Goal: Transaction & Acquisition: Purchase product/service

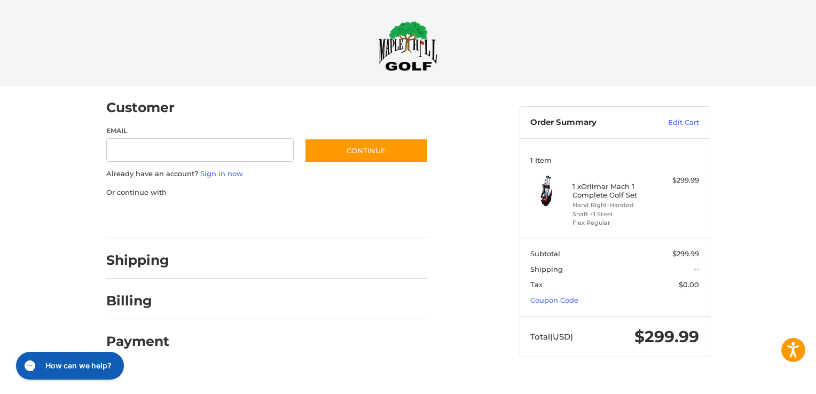
click at [0, 378] on div at bounding box center [0, 378] width 0 height 0
click at [569, 298] on link "Coupon Code" at bounding box center [554, 300] width 48 height 9
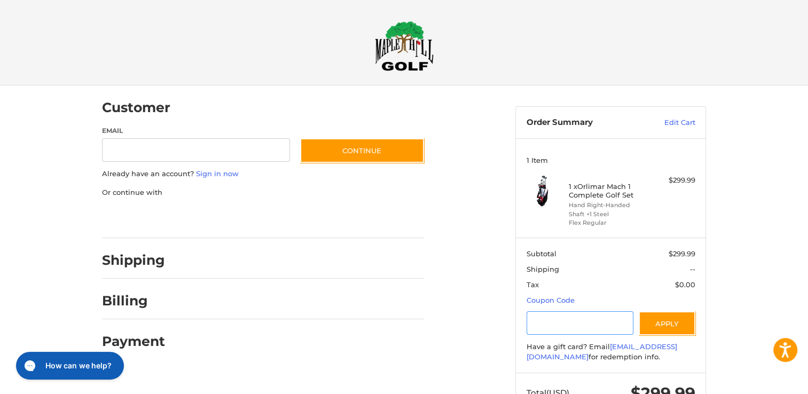
click at [550, 323] on input "Gift Certificate or Coupon Code" at bounding box center [580, 323] width 107 height 24
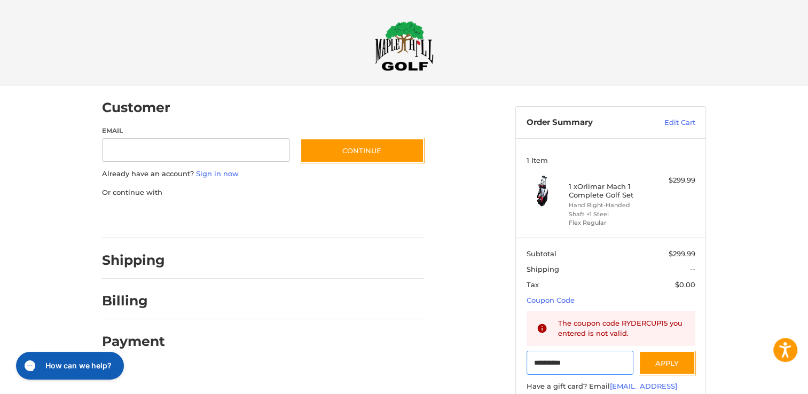
type input "**********"
click at [299, 49] on h2 at bounding box center [404, 46] width 613 height 50
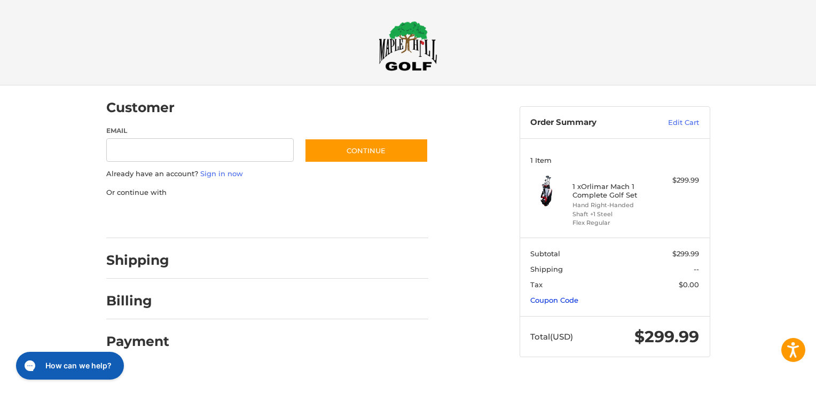
click at [567, 302] on link "Coupon Code" at bounding box center [554, 300] width 48 height 9
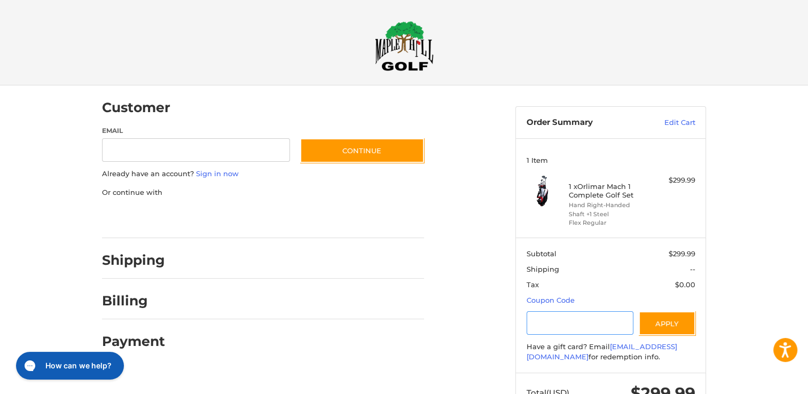
click at [557, 321] on input "Gift Certificate or Coupon Code" at bounding box center [580, 323] width 107 height 24
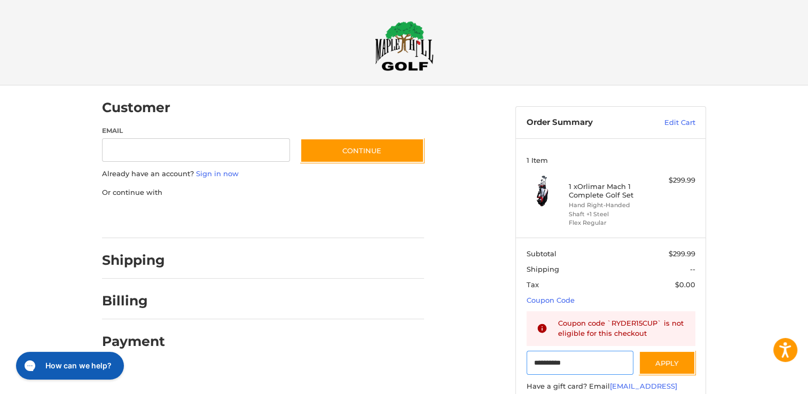
click at [603, 363] on input "**********" at bounding box center [580, 363] width 107 height 24
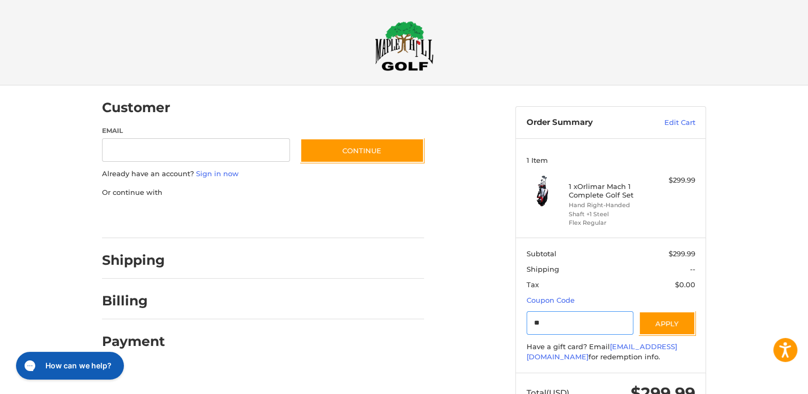
type input "*"
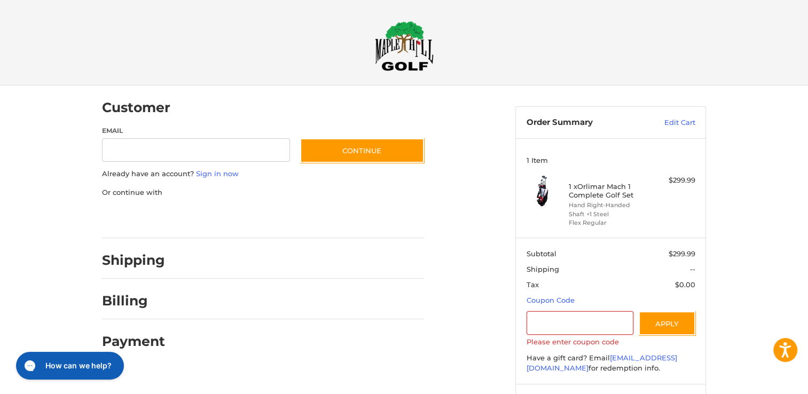
click at [728, 53] on header "Checkout" at bounding box center [404, 42] width 808 height 85
click at [591, 212] on li "Shaft +1 Steel" at bounding box center [610, 214] width 82 height 9
click at [586, 198] on h4 "1 x Orlimar Mach 1 Complete Golf Set" at bounding box center [610, 191] width 82 height 18
